Goal: Task Accomplishment & Management: Manage account settings

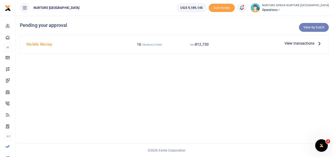
click at [309, 27] on link "View by batch" at bounding box center [314, 27] width 30 height 9
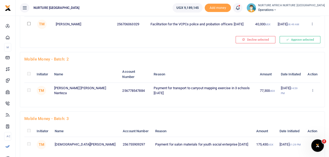
scroll to position [246, 0]
click at [311, 92] on icon at bounding box center [311, 90] width 3 height 4
click at [287, 97] on link "Approve" at bounding box center [292, 93] width 41 height 7
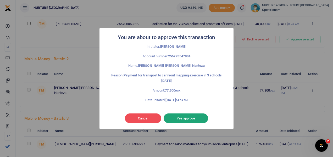
click at [185, 118] on button "Yes approve" at bounding box center [185, 119] width 44 height 10
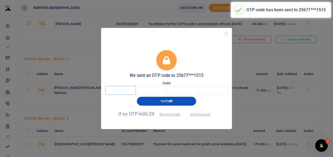
click at [121, 92] on input "text" at bounding box center [120, 90] width 31 height 9
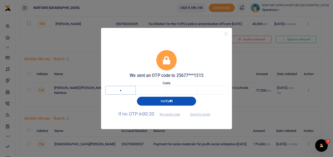
type input "1"
type input "9"
type input "4"
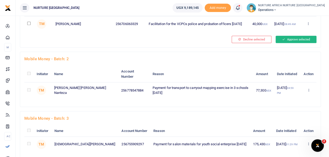
click at [289, 43] on button "Approve selected" at bounding box center [295, 39] width 41 height 7
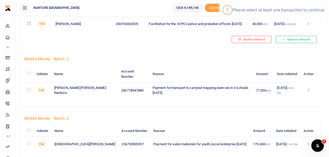
click at [236, 96] on td "Payment for transport to carryout mapping exercise in 3 schools Sept 2025" at bounding box center [200, 90] width 103 height 16
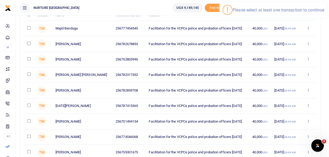
scroll to position [0, 0]
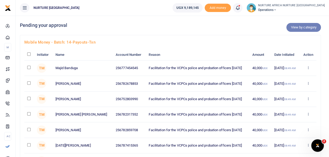
click at [301, 28] on link "View by category" at bounding box center [303, 27] width 35 height 9
click at [298, 29] on link "View by category" at bounding box center [303, 27] width 35 height 9
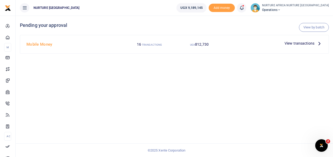
click at [301, 43] on span "View transactions" at bounding box center [299, 44] width 30 height 6
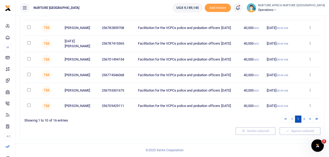
scroll to position [130, 0]
click at [304, 120] on link "2" at bounding box center [304, 119] width 6 height 7
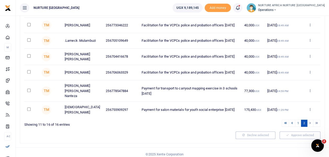
click at [29, 89] on input "checkbox" at bounding box center [28, 90] width 3 height 3
checkbox input "true"
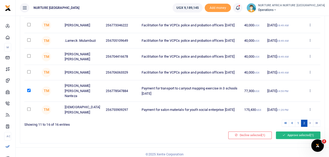
click at [292, 132] on button "Approve selected (1)" at bounding box center [298, 135] width 44 height 7
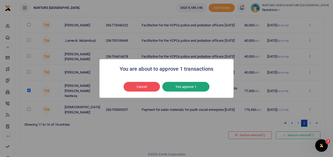
click at [196, 91] on button "Yes approve 1" at bounding box center [185, 87] width 47 height 10
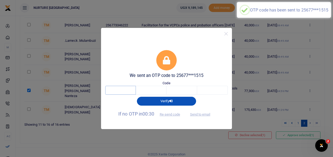
click at [122, 93] on input "text" at bounding box center [120, 90] width 31 height 9
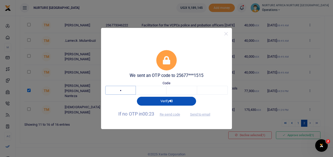
type input "1"
type input "4"
type input "1"
type input "8"
